Goal: Transaction & Acquisition: Purchase product/service

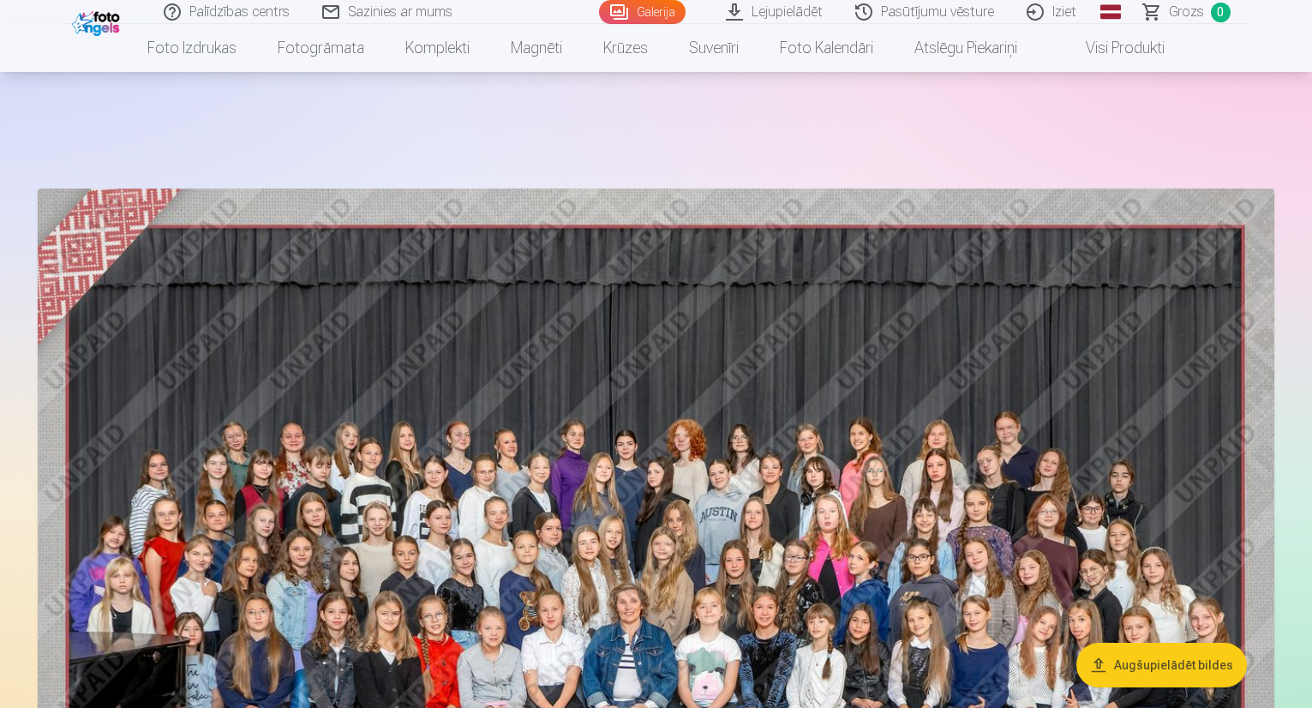
scroll to position [343, 0]
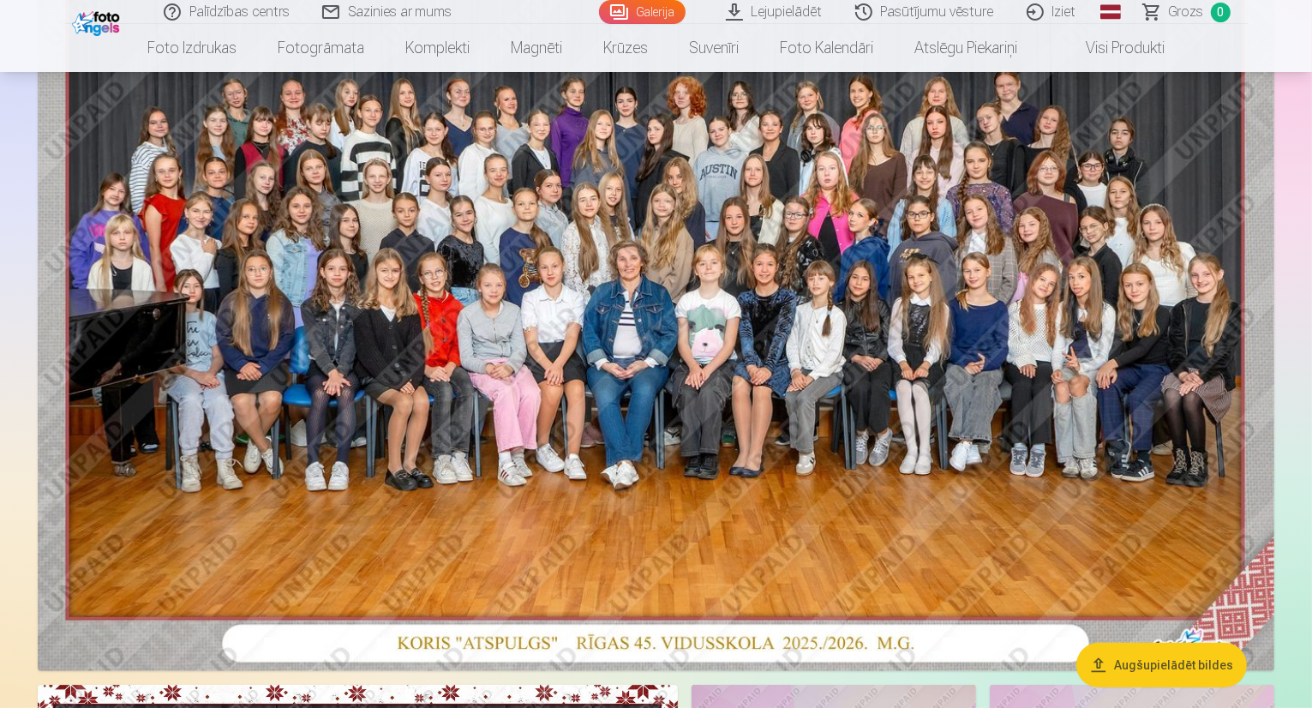
click at [1173, 666] on button "Augšupielādēt bildes" at bounding box center [1161, 665] width 171 height 45
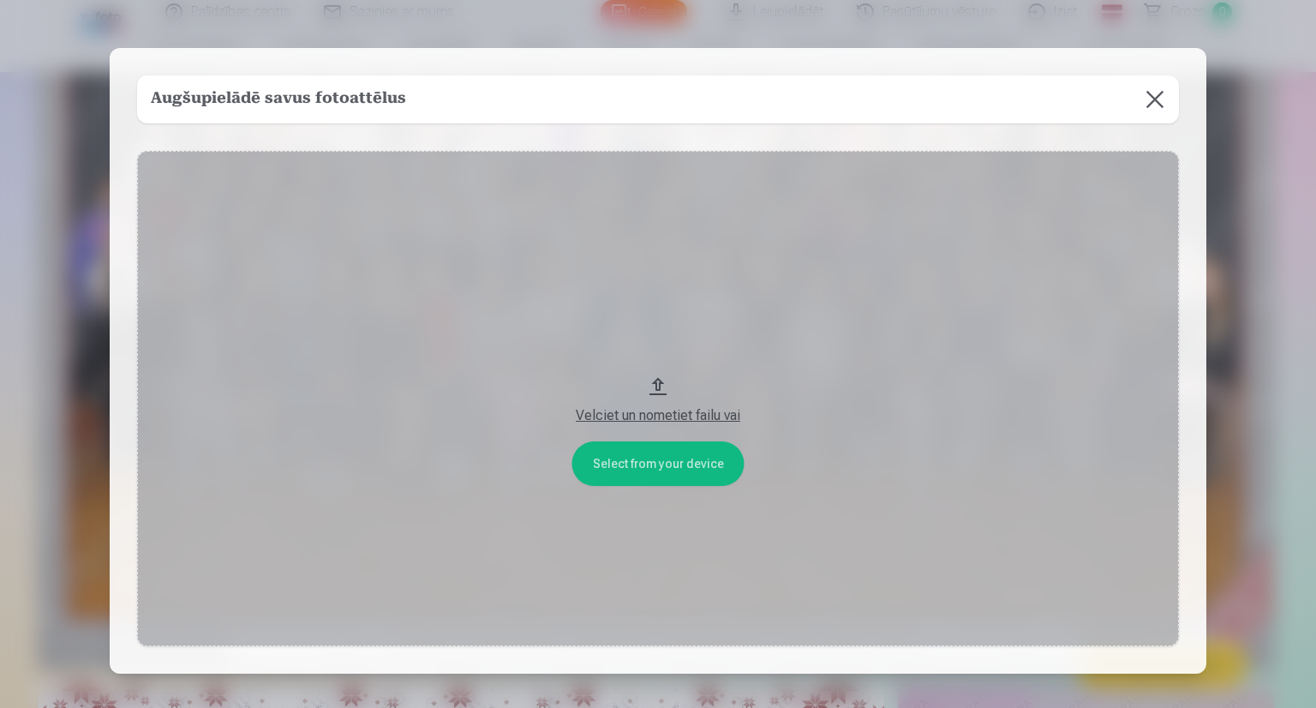
click at [661, 415] on div "Velciet un nometiet failu vai" at bounding box center [658, 415] width 1008 height 21
click at [635, 470] on button "Velciet un nometiet failu vai" at bounding box center [658, 398] width 1042 height 495
click at [1150, 106] on button at bounding box center [1155, 99] width 48 height 48
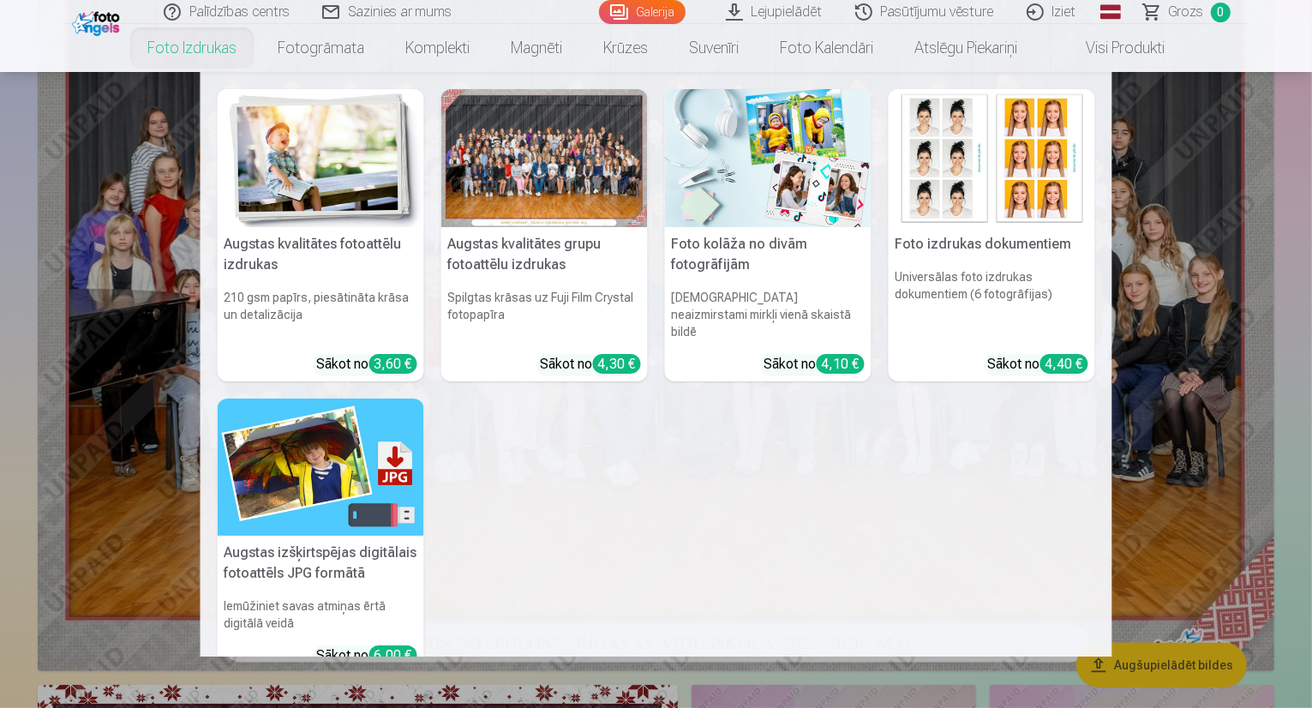
scroll to position [86, 0]
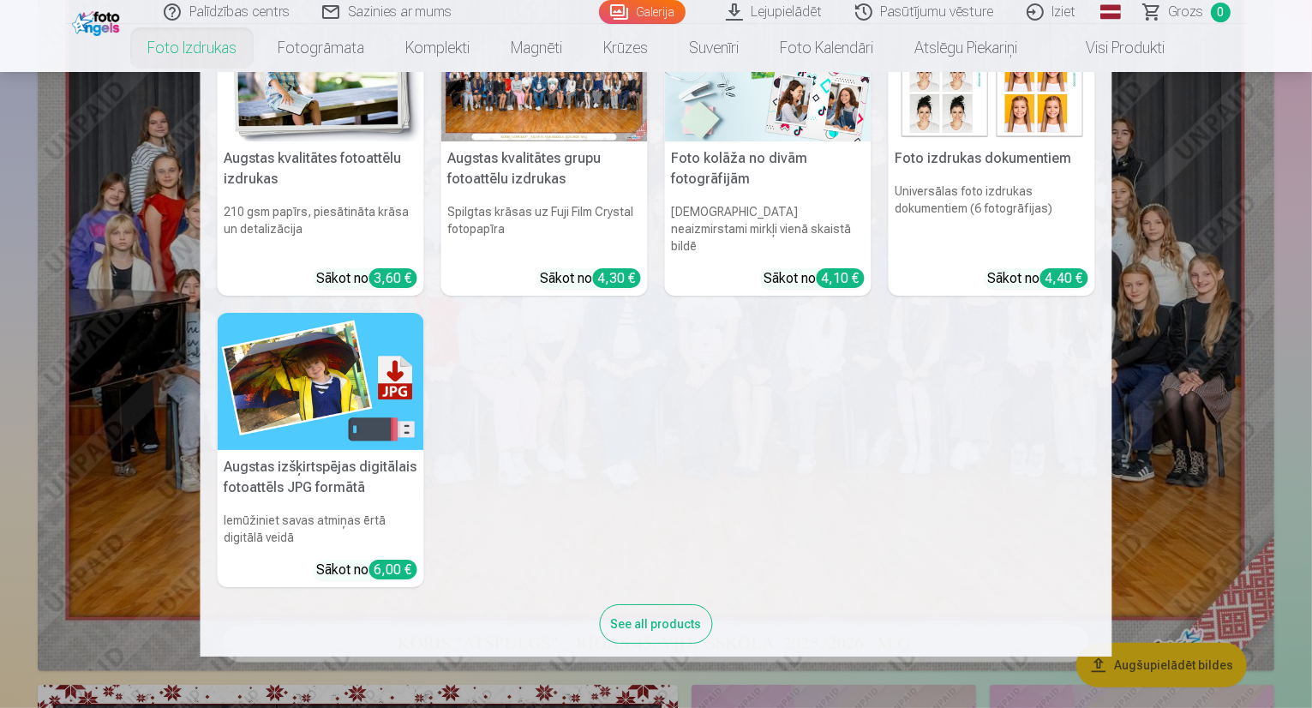
click at [350, 560] on div "Sākot no 6,00 €" at bounding box center [367, 570] width 100 height 21
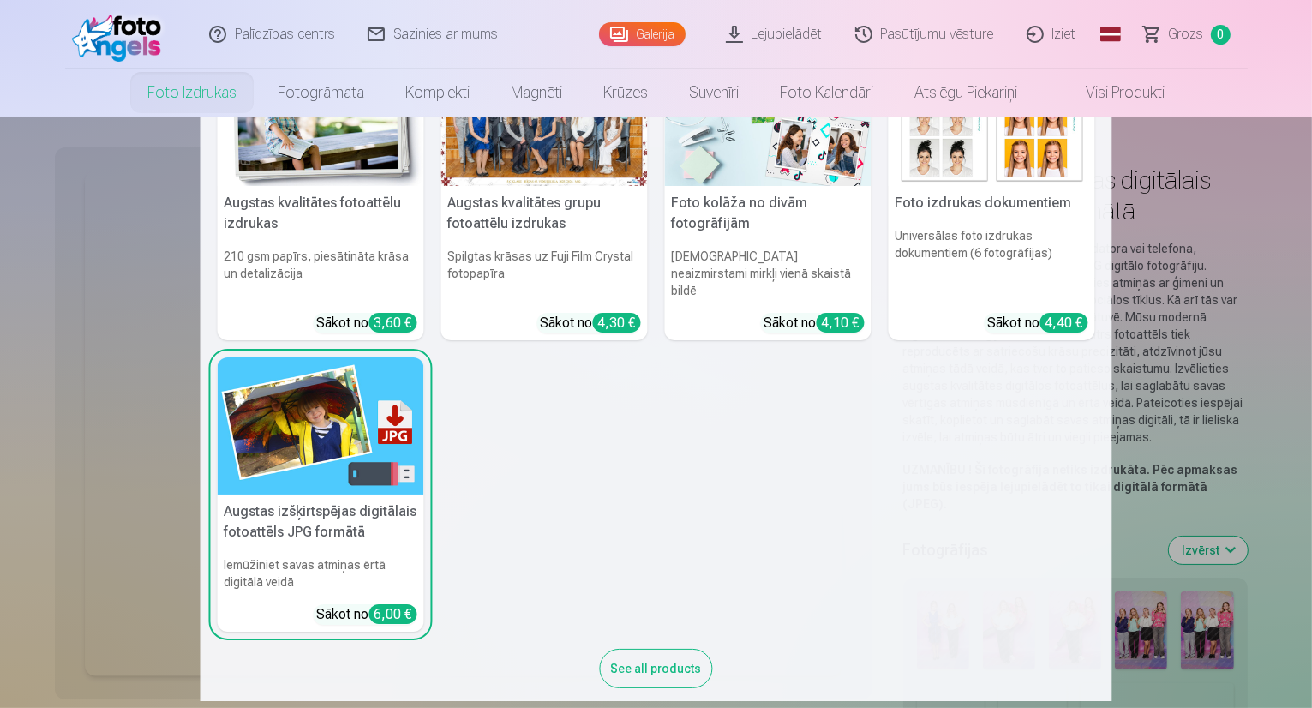
scroll to position [90, 0]
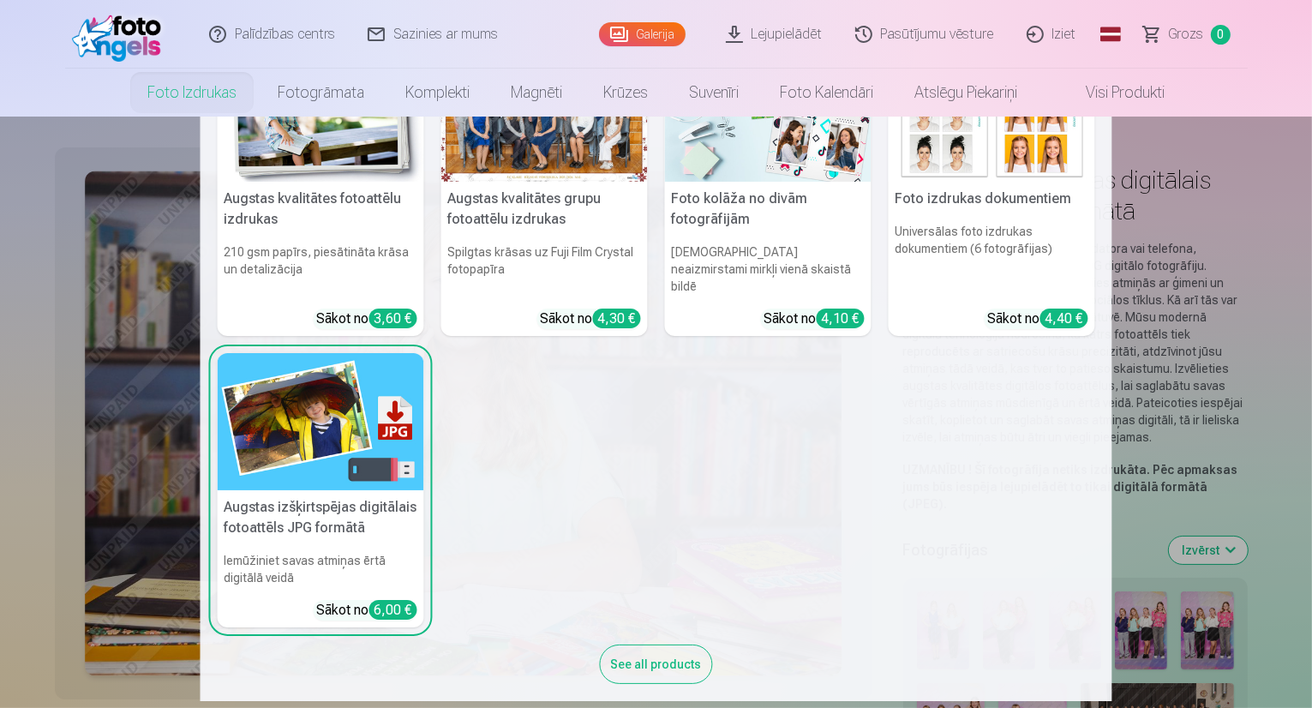
click at [383, 600] on div "6,00 €" at bounding box center [393, 610] width 48 height 20
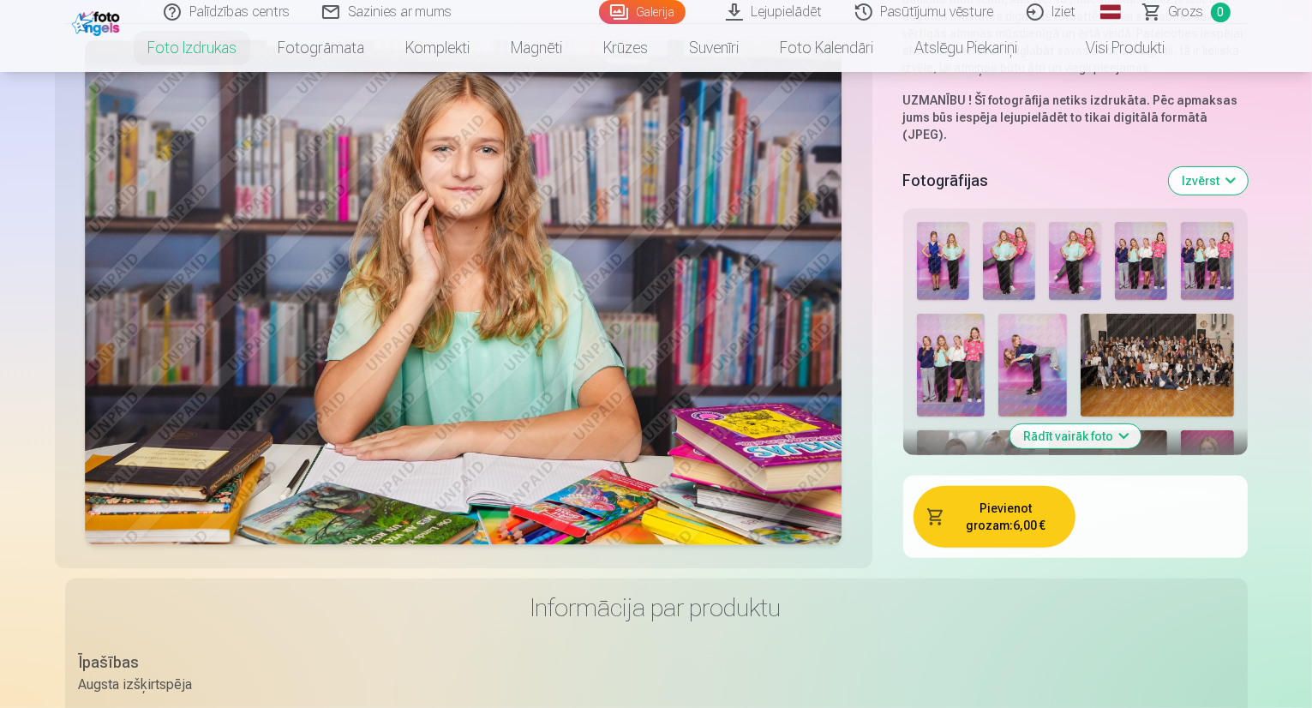
scroll to position [343, 0]
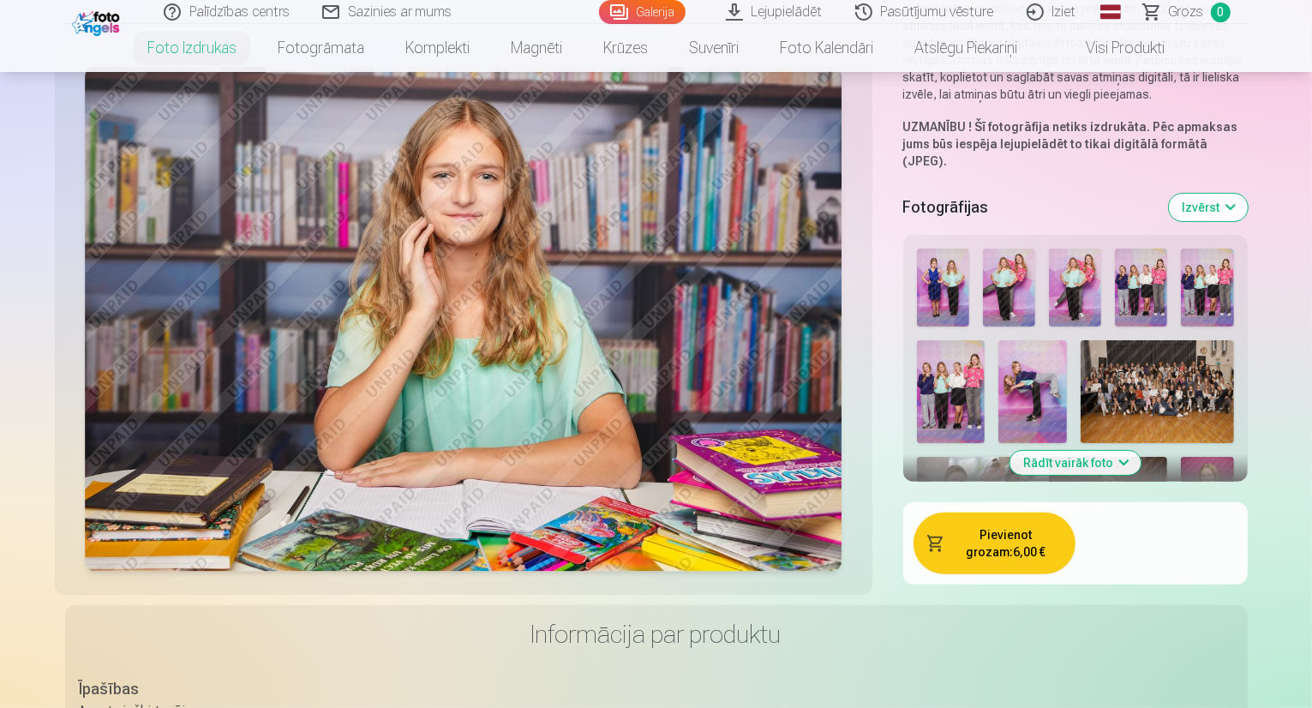
click at [1118, 451] on button "Rādīt vairāk foto" at bounding box center [1075, 463] width 131 height 24
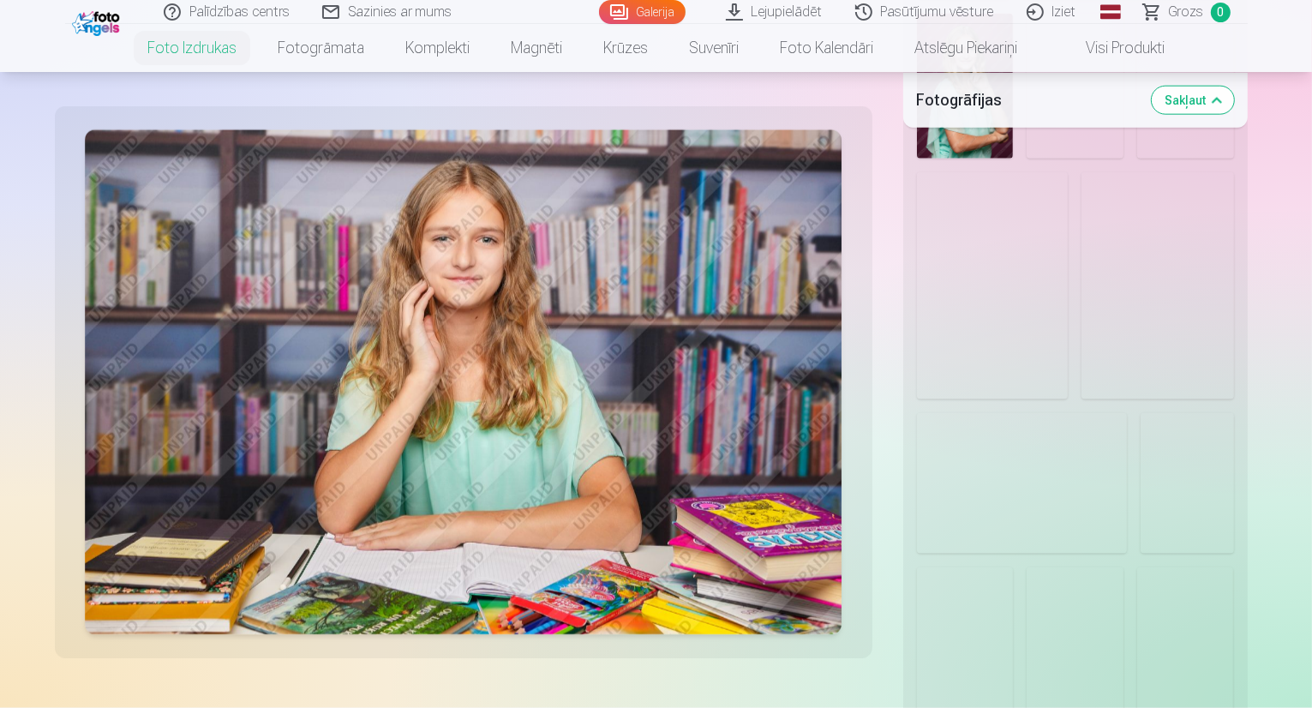
scroll to position [2228, 0]
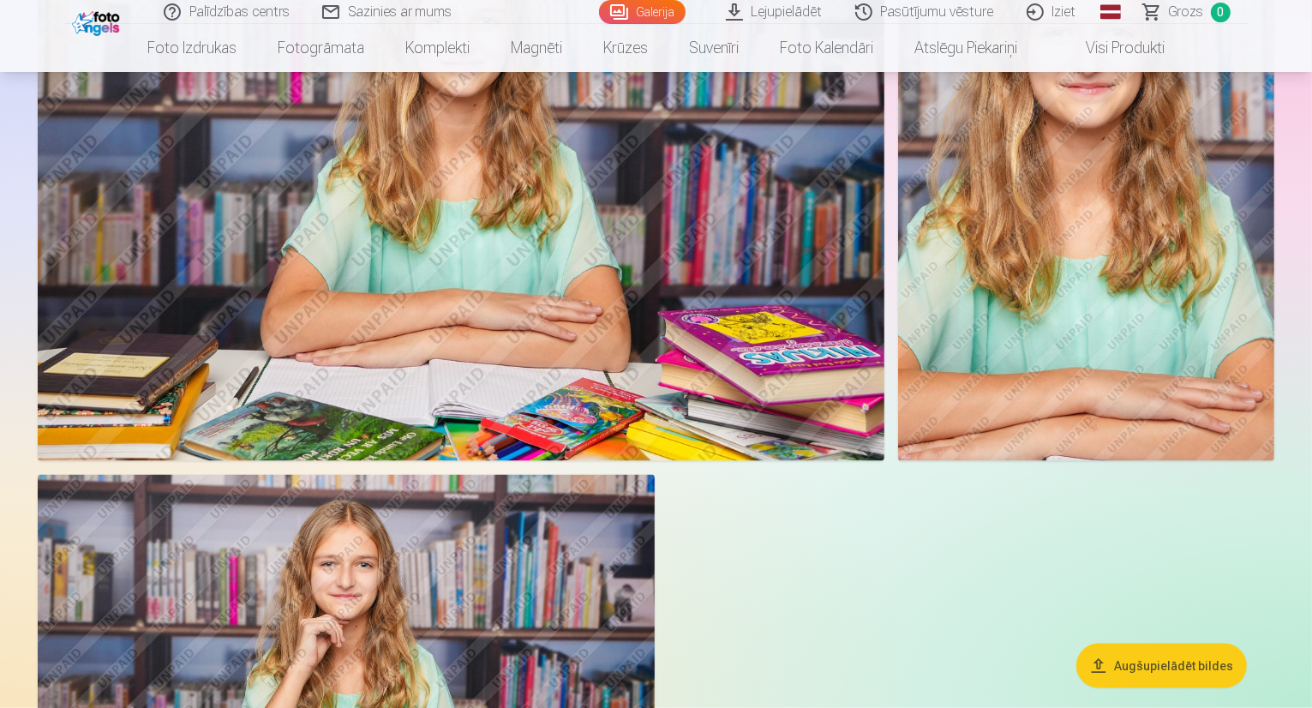
scroll to position [8485, 0]
